Goal: Find specific page/section: Find specific page/section

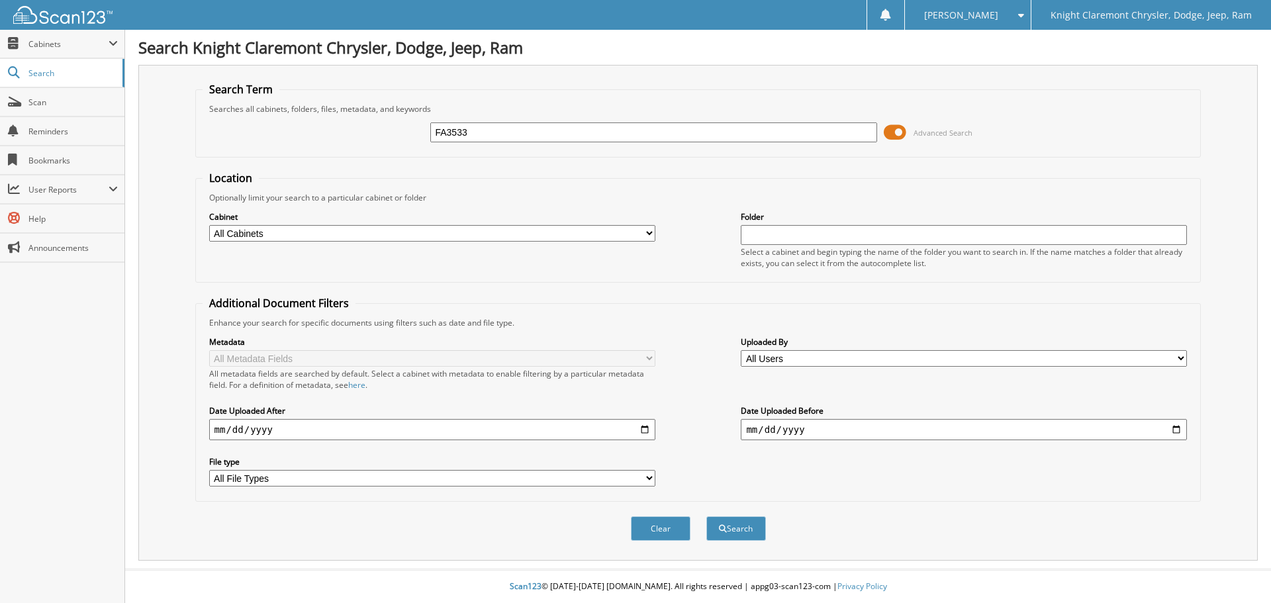
type input "FA3533"
click at [706, 516] on button "Search" at bounding box center [736, 528] width 60 height 24
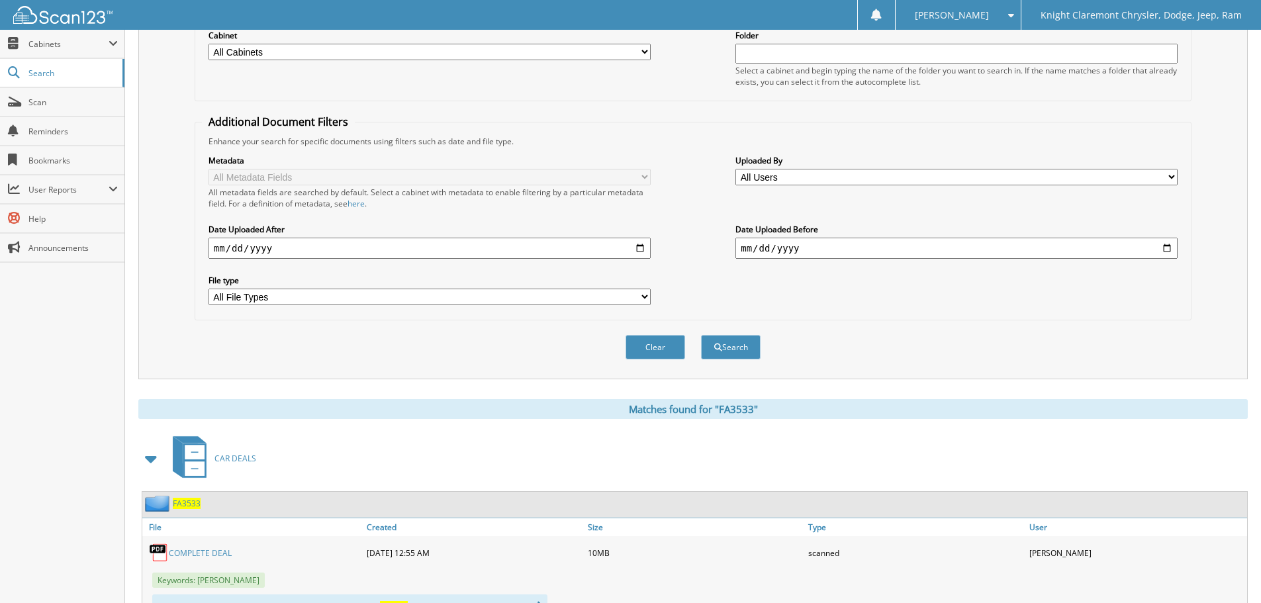
scroll to position [66, 0]
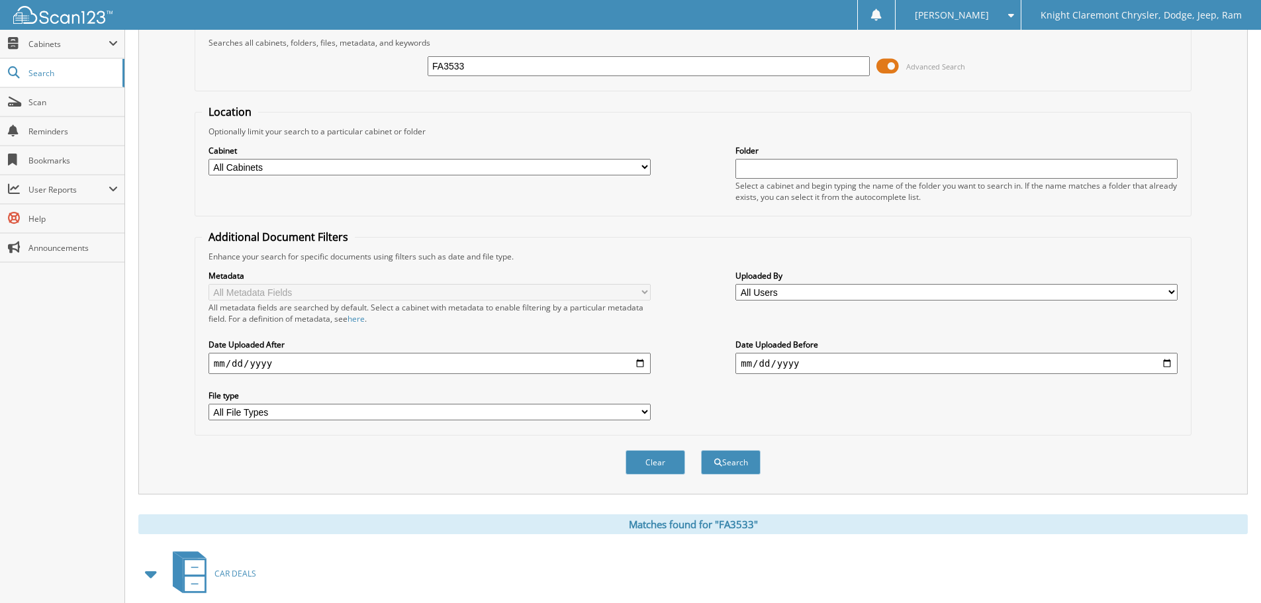
drag, startPoint x: 422, startPoint y: 65, endPoint x: 407, endPoint y: 66, distance: 15.2
click at [407, 65] on div "FA3533 Advanced Search" at bounding box center [693, 66] width 983 height 36
type input "941950"
click at [701, 450] on button "Search" at bounding box center [731, 462] width 60 height 24
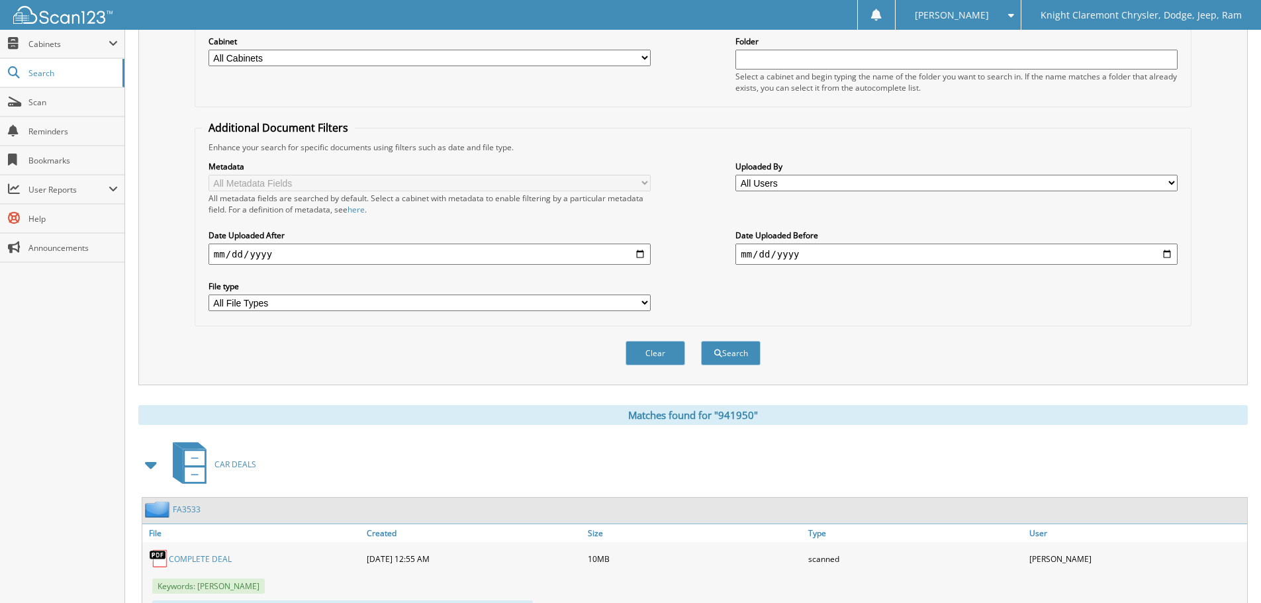
scroll to position [240, 0]
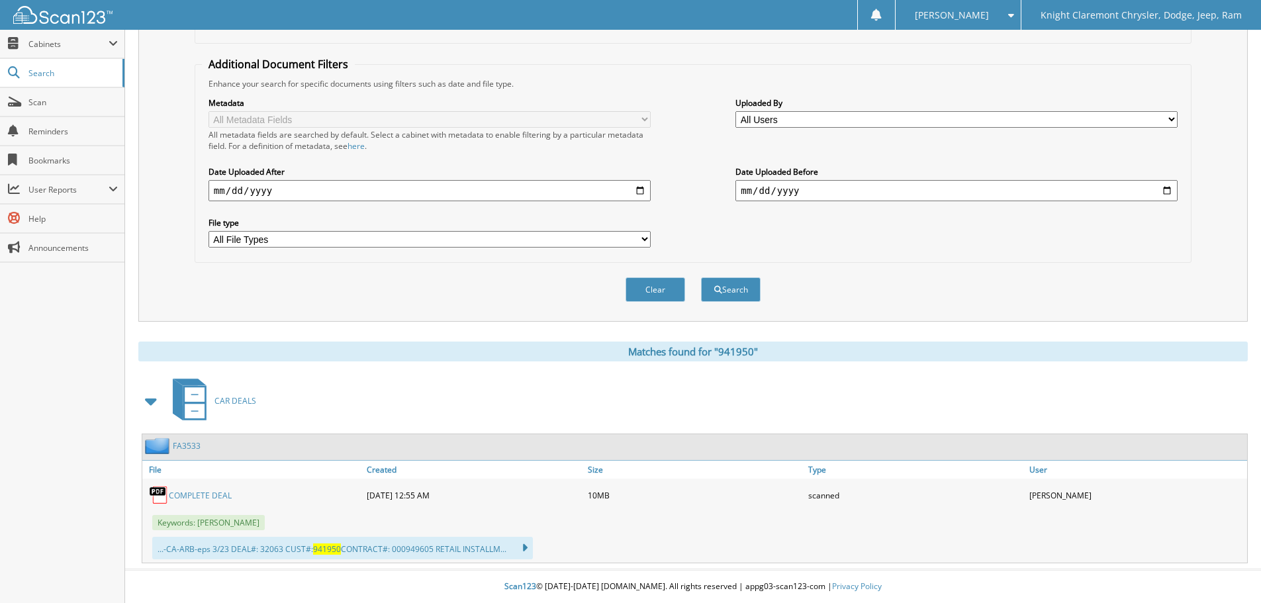
click at [236, 396] on span "CAR DEALS" at bounding box center [236, 400] width 42 height 11
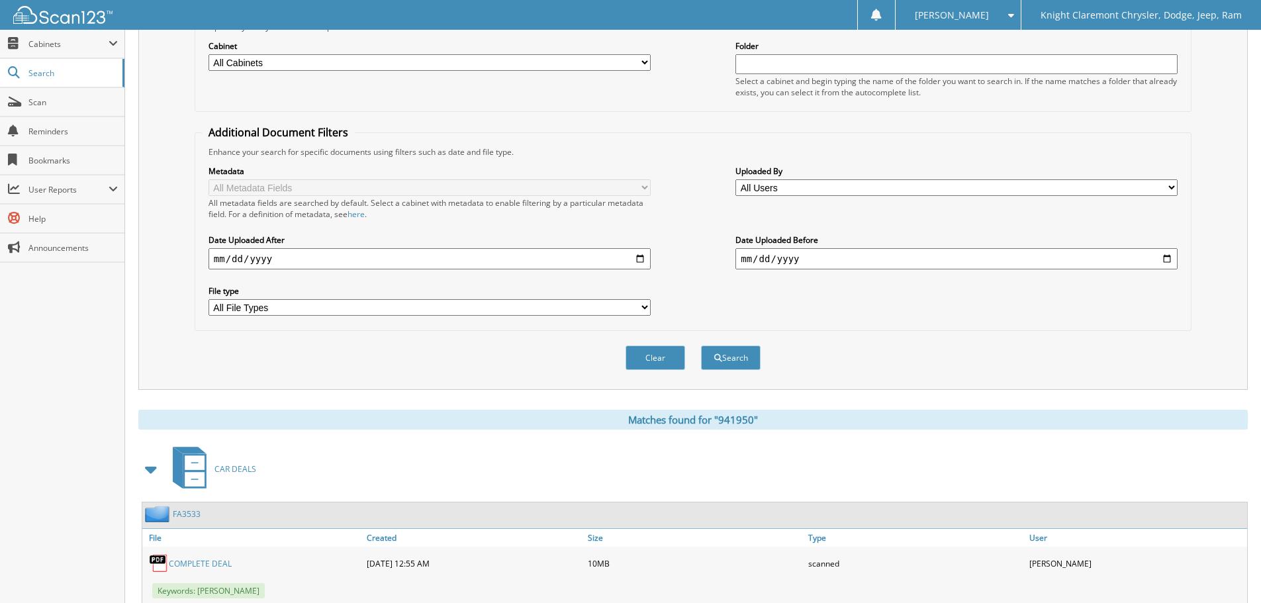
scroll to position [240, 0]
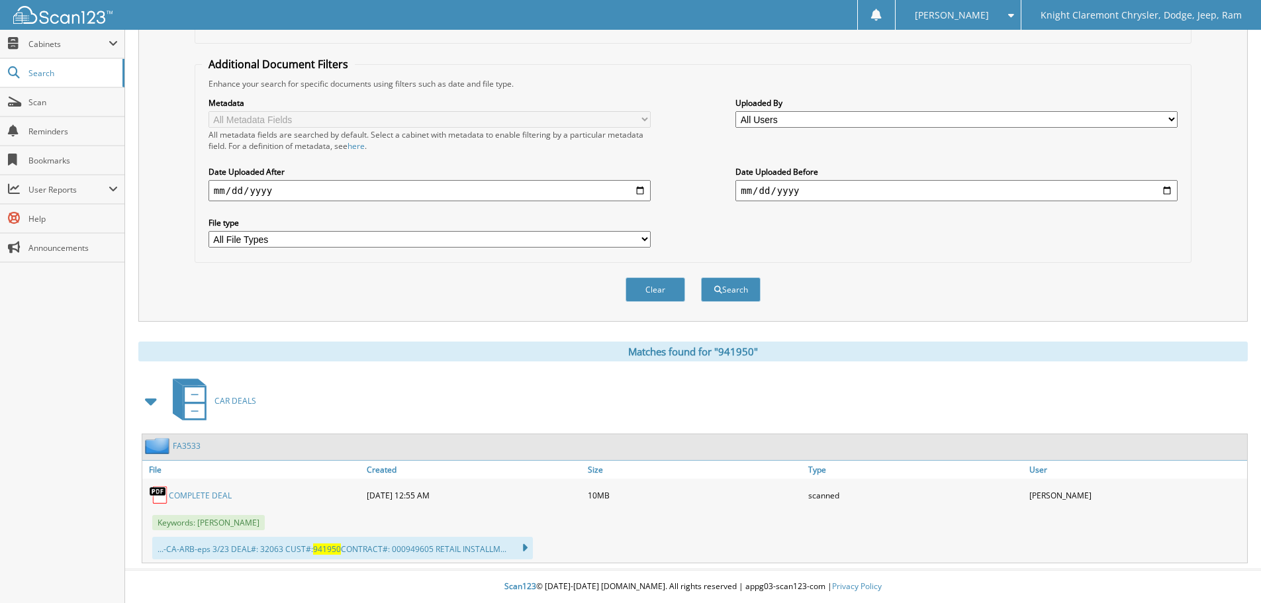
click at [213, 497] on link "COMPLETE DEAL" at bounding box center [200, 495] width 63 height 11
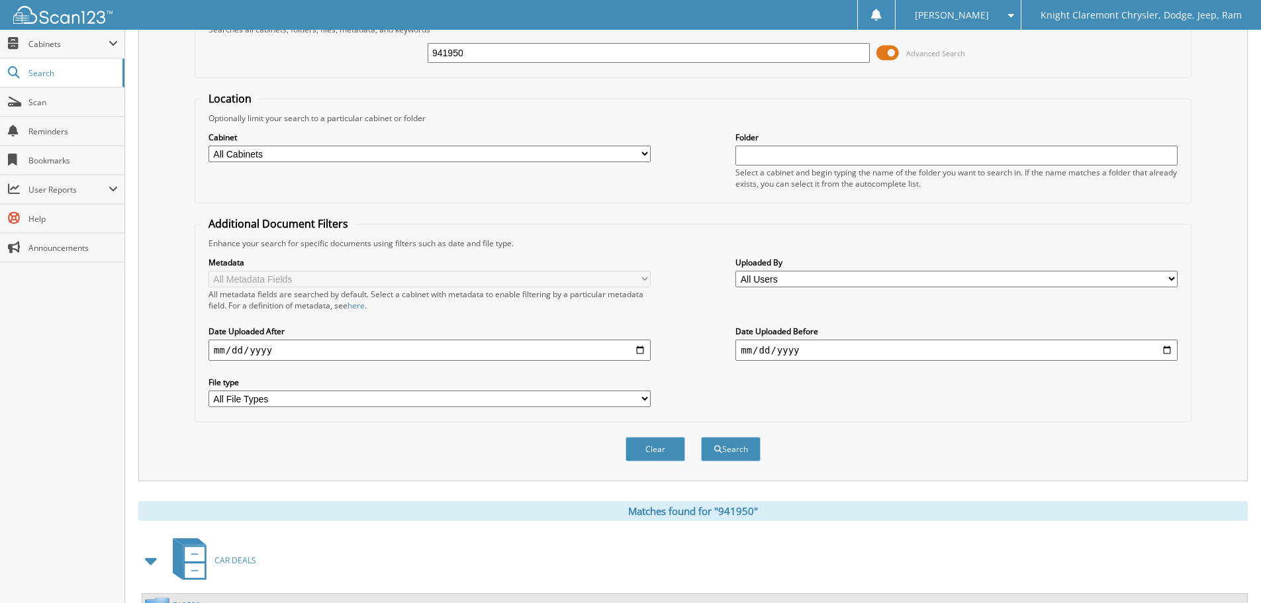
scroll to position [0, 0]
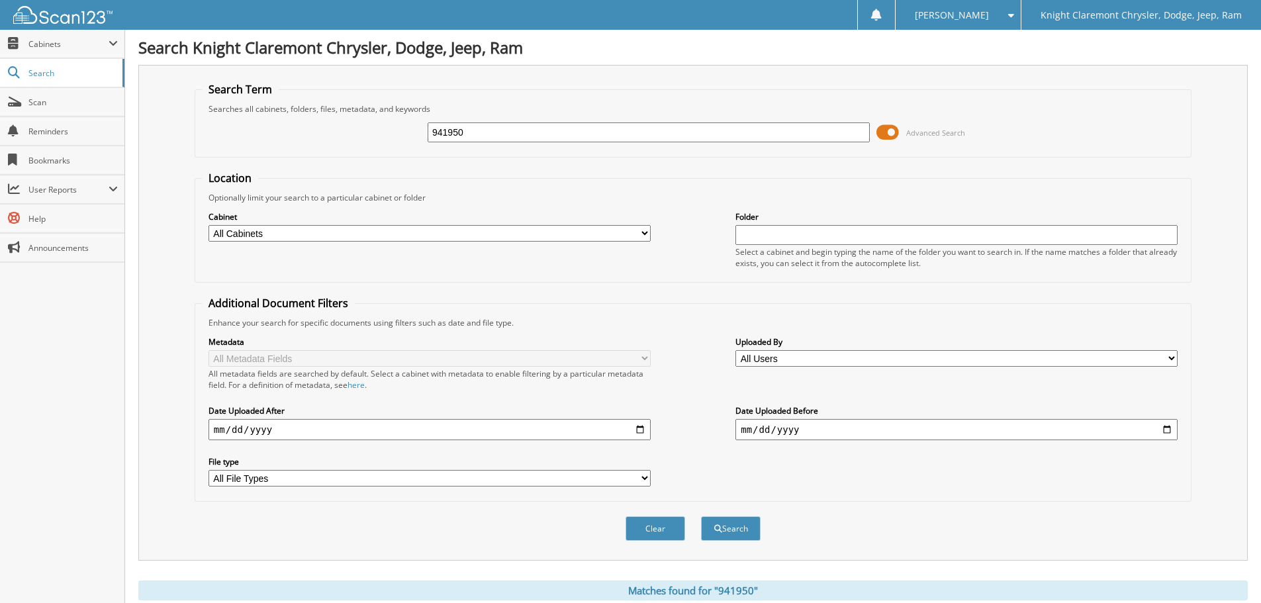
drag, startPoint x: 487, startPoint y: 131, endPoint x: 383, endPoint y: 128, distance: 103.3
click at [407, 132] on div "941950 Advanced Search" at bounding box center [693, 133] width 983 height 36
type input "941937"
click at [701, 516] on button "Search" at bounding box center [731, 528] width 60 height 24
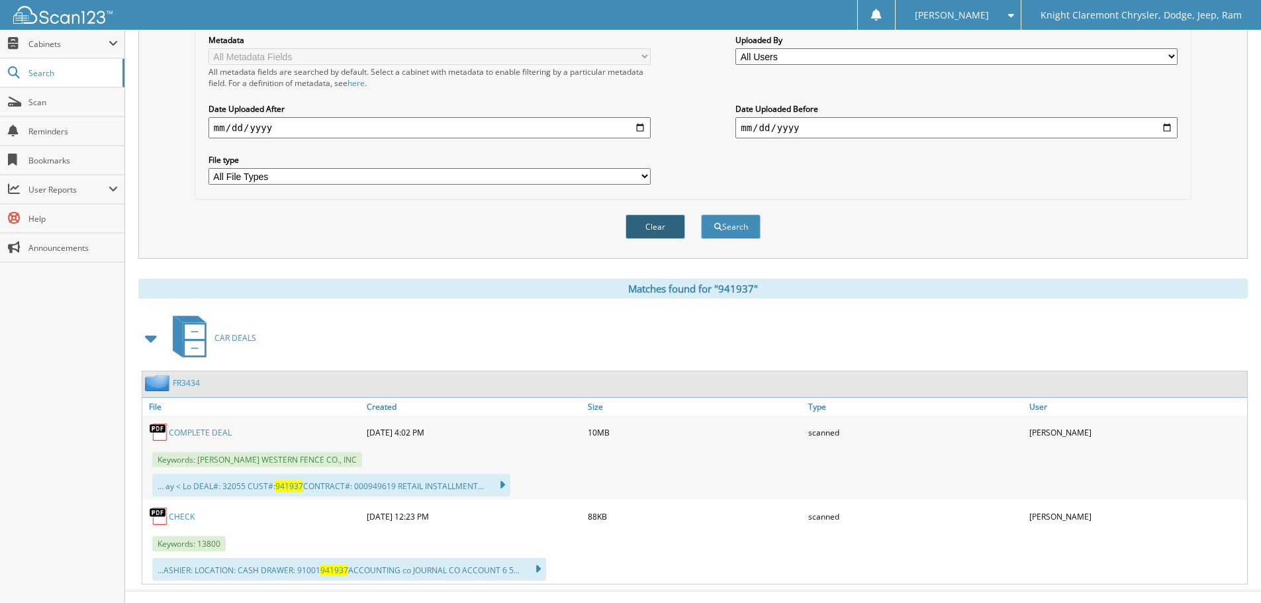
scroll to position [324, 0]
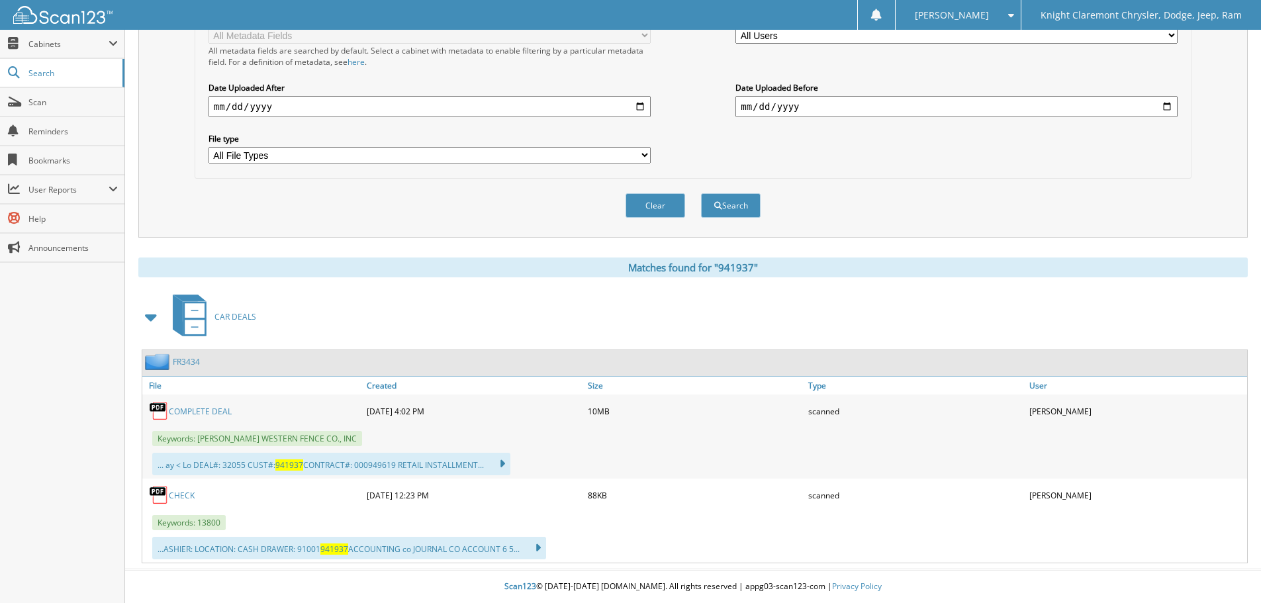
click at [186, 494] on link "CHECK" at bounding box center [182, 495] width 26 height 11
click at [113, 38] on span "Cabinets" at bounding box center [62, 44] width 124 height 28
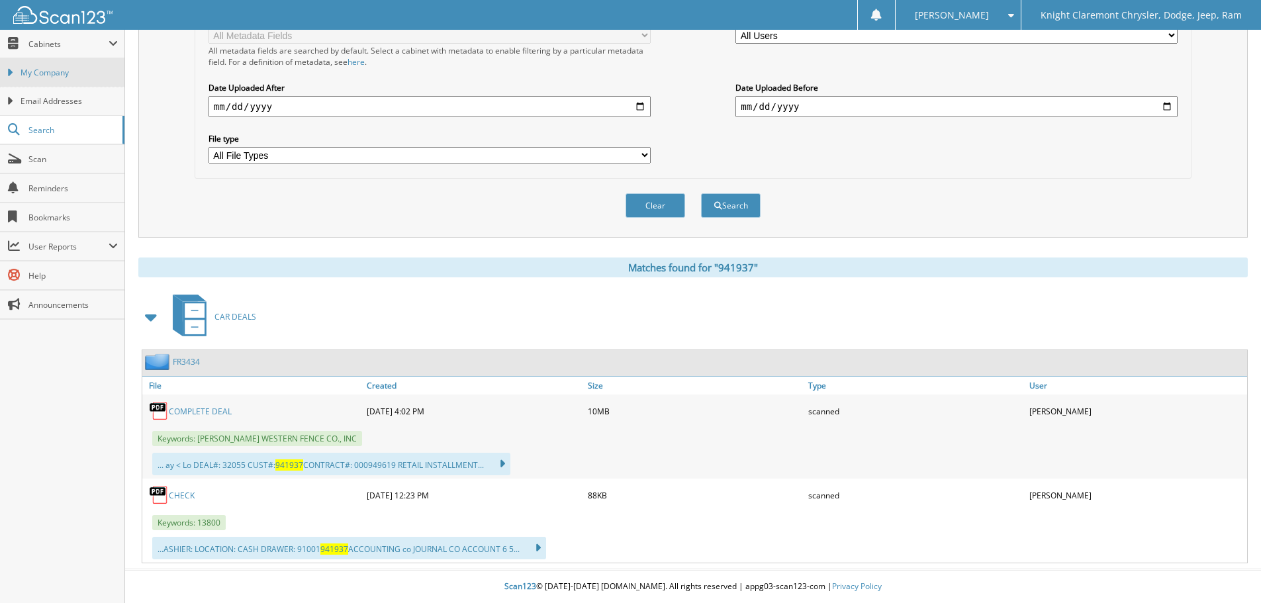
click at [100, 67] on span "My Company" at bounding box center [69, 73] width 97 height 12
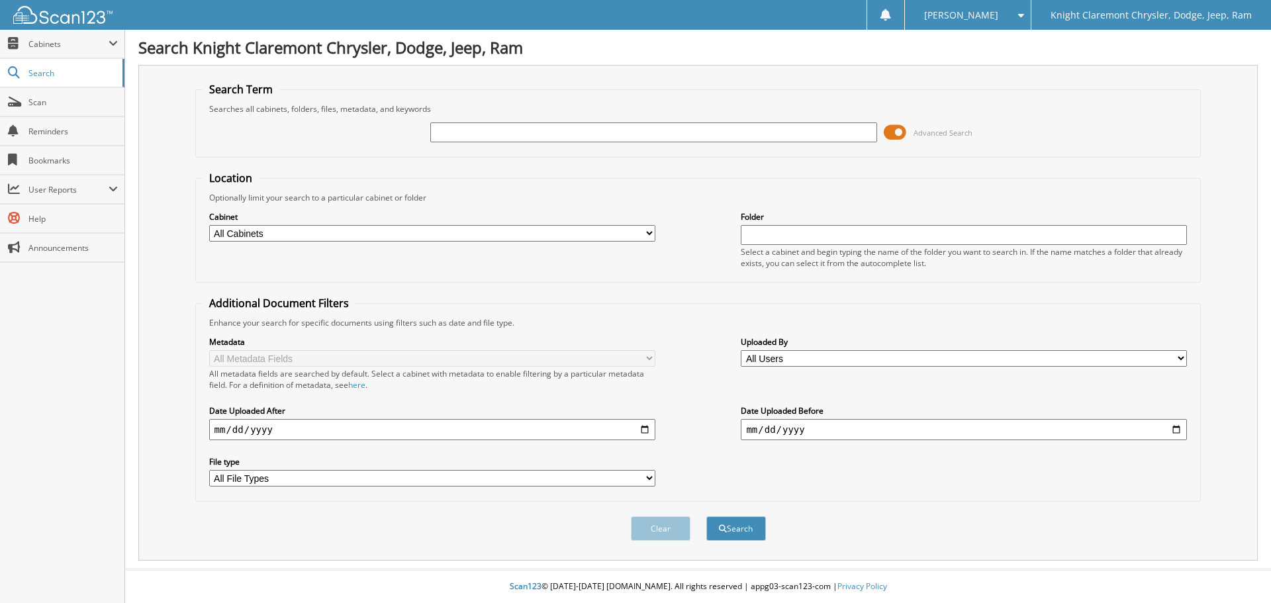
click at [485, 133] on input "text" at bounding box center [653, 132] width 446 height 20
type input "MK3809"
click at [706, 516] on button "Search" at bounding box center [736, 528] width 60 height 24
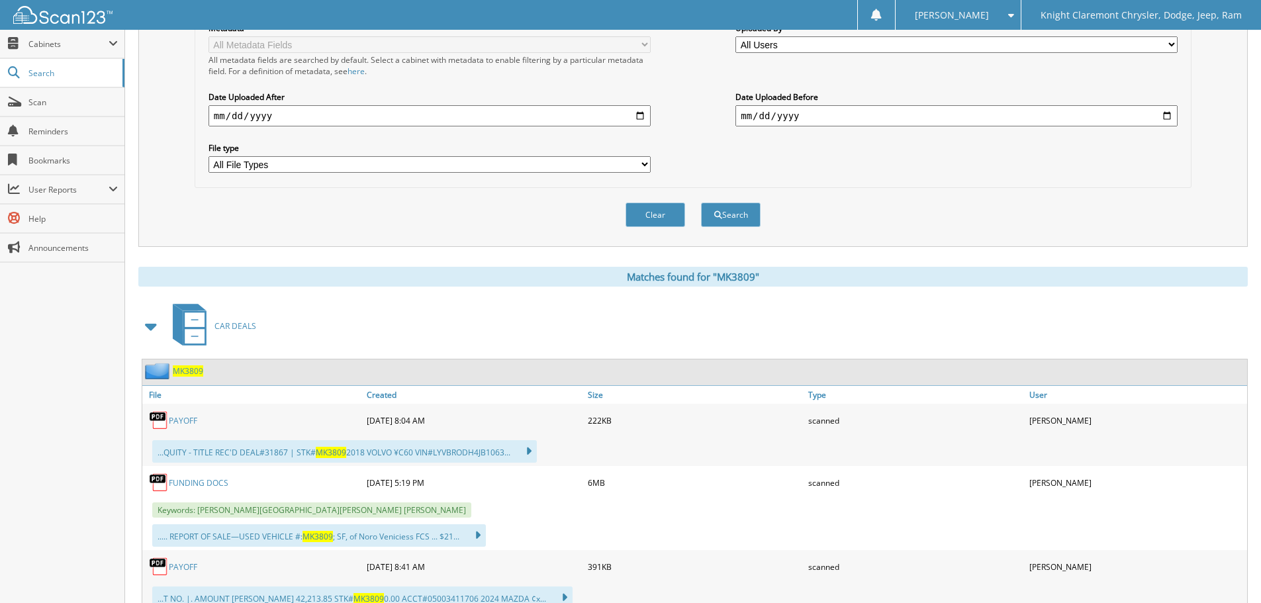
scroll to position [397, 0]
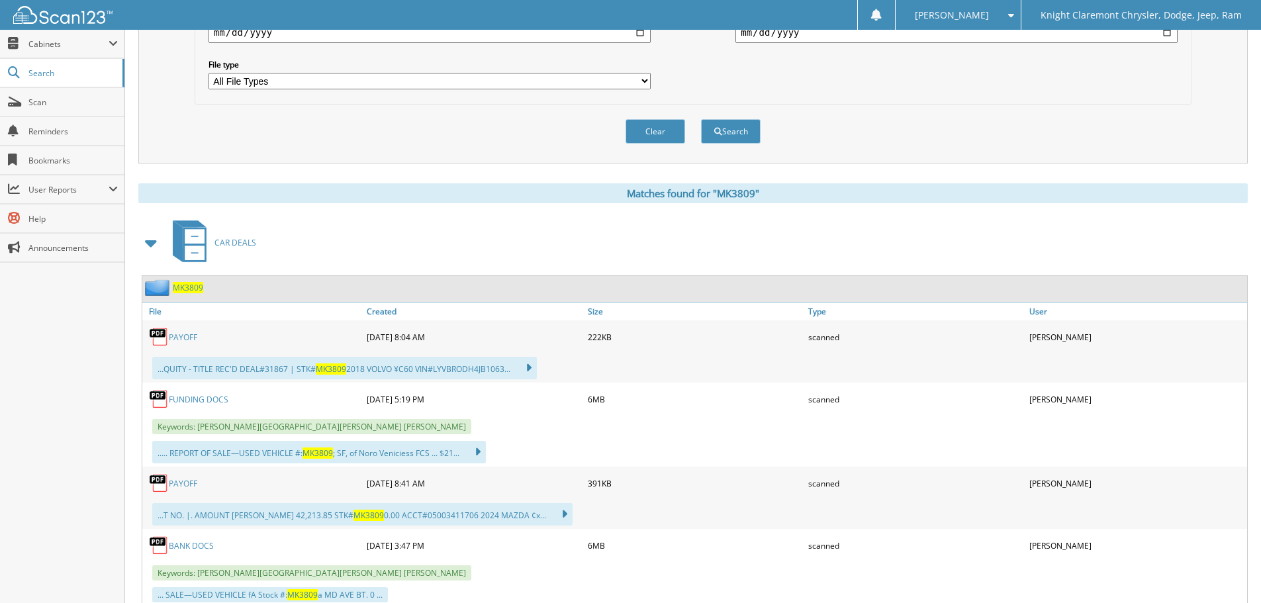
click at [191, 287] on span "MK3809" at bounding box center [188, 287] width 30 height 11
